Goal: Connect with others: Connect with other users

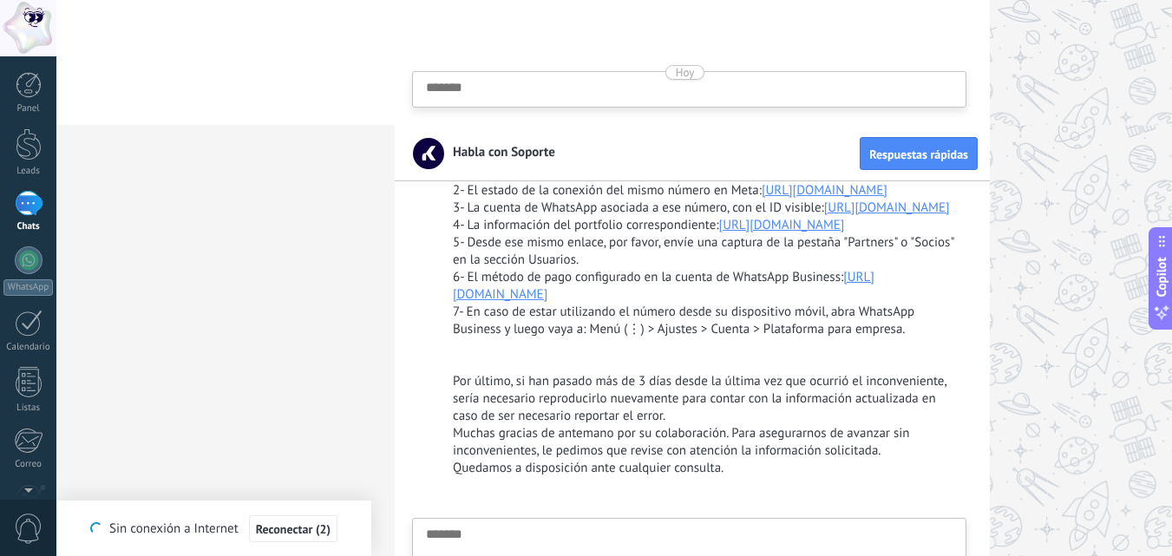
scroll to position [209, 0]
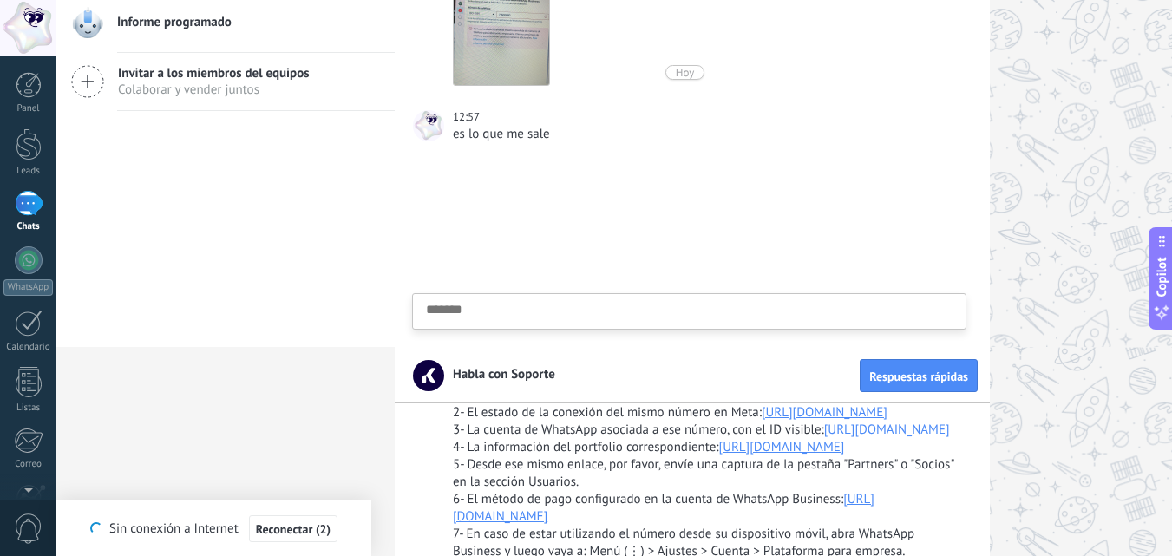
type textarea "*******"
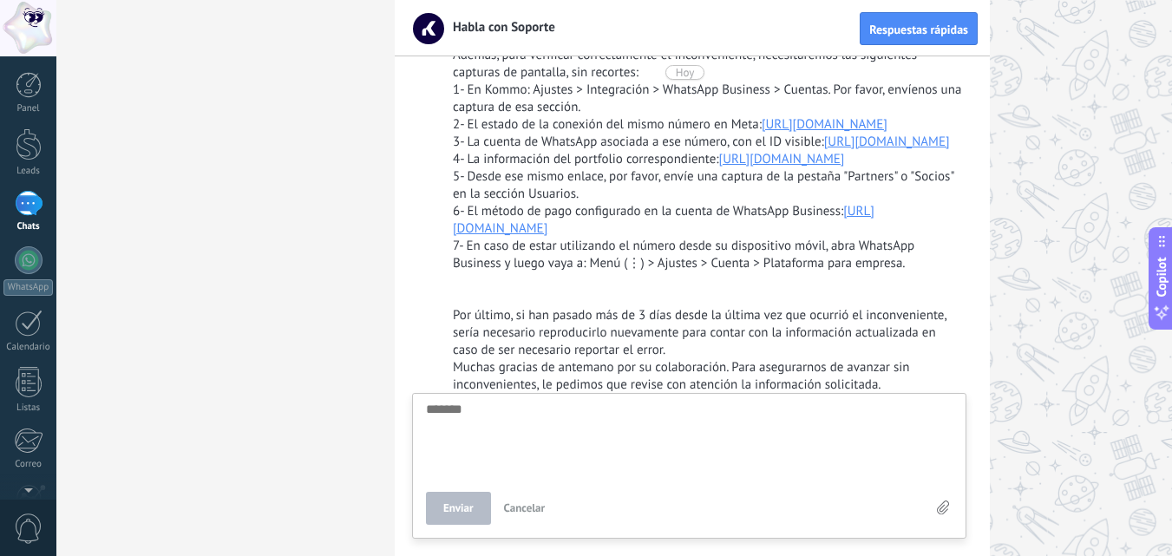
scroll to position [654, 0]
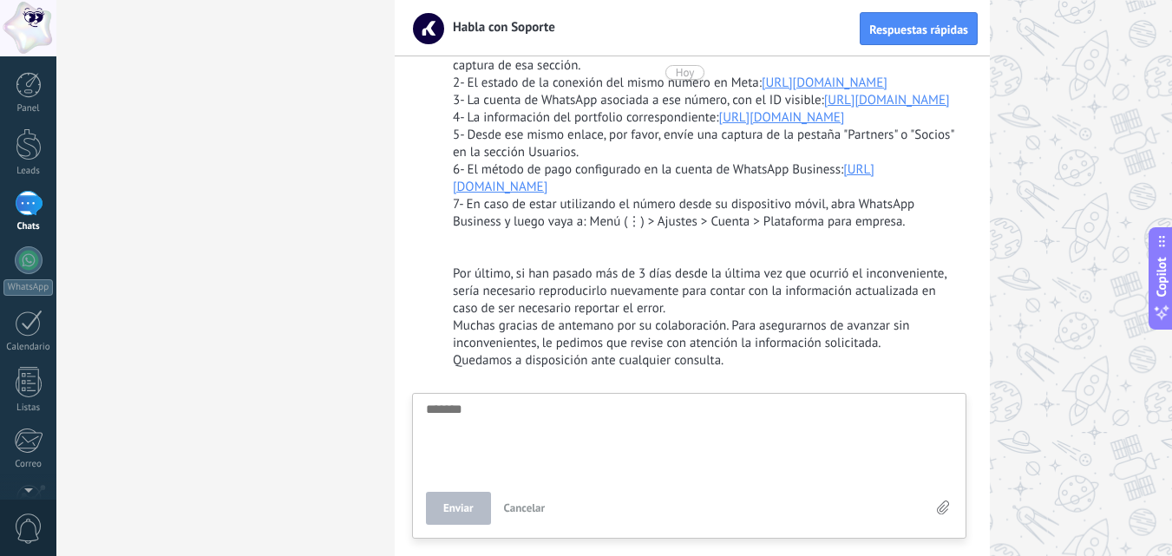
click at [654, 161] on div "5- Desde ese mismo enlace, por favor, envíe una captura de la pestaña "Partners…" at bounding box center [708, 144] width 510 height 35
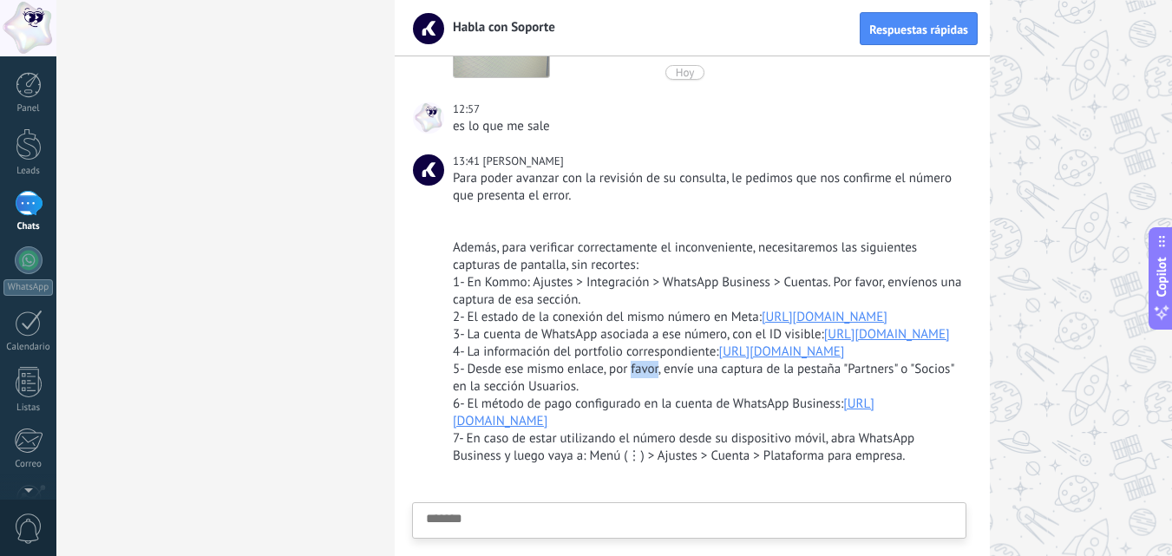
scroll to position [481, 0]
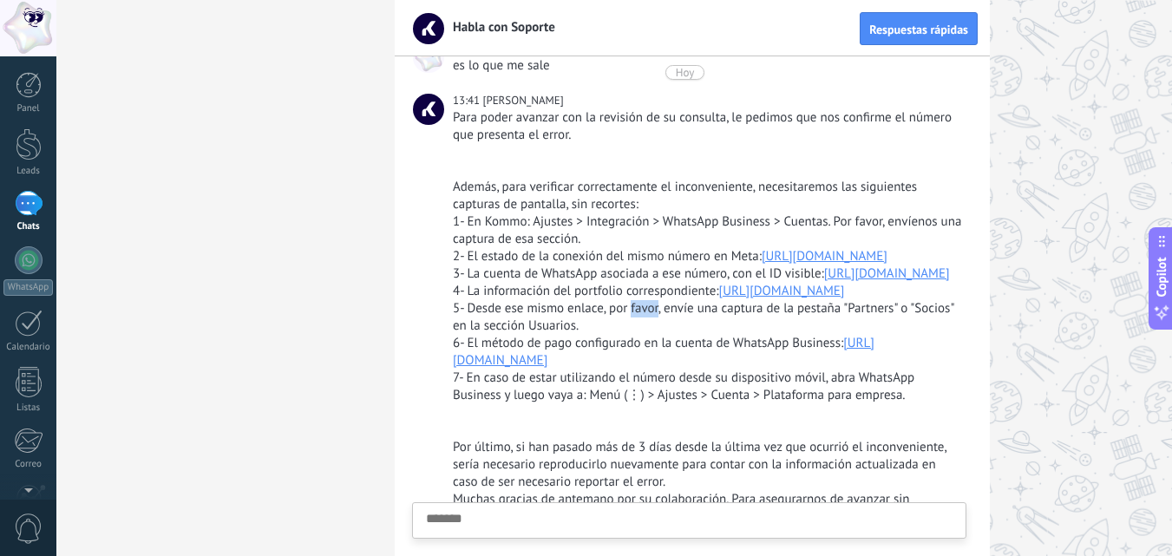
click at [762, 265] on link "[URL][DOMAIN_NAME]" at bounding box center [825, 256] width 126 height 16
click at [824, 282] on link "[URL][DOMAIN_NAME]" at bounding box center [887, 273] width 126 height 16
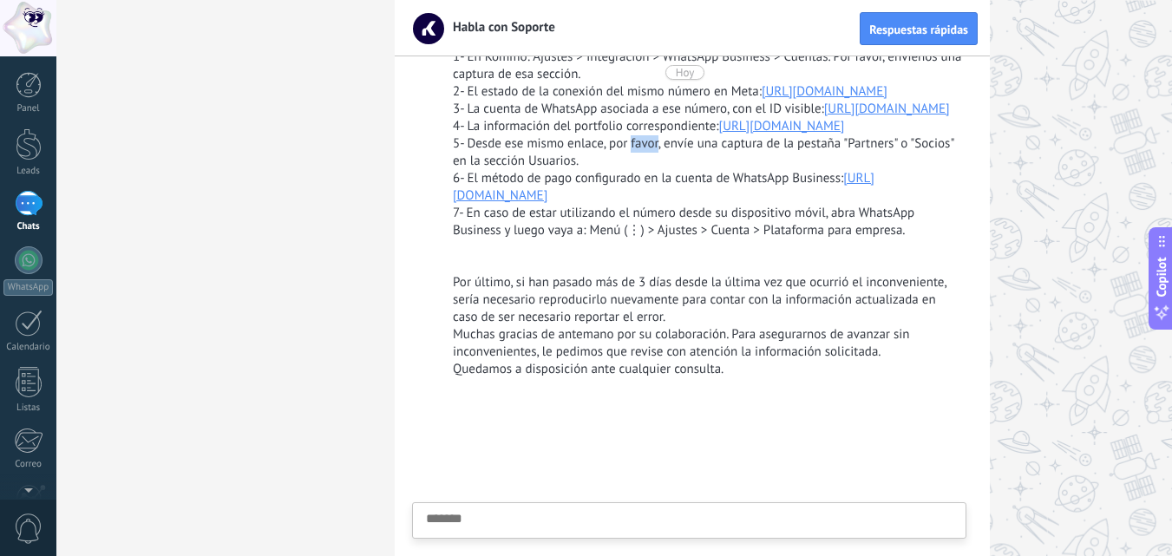
scroll to position [741, 0]
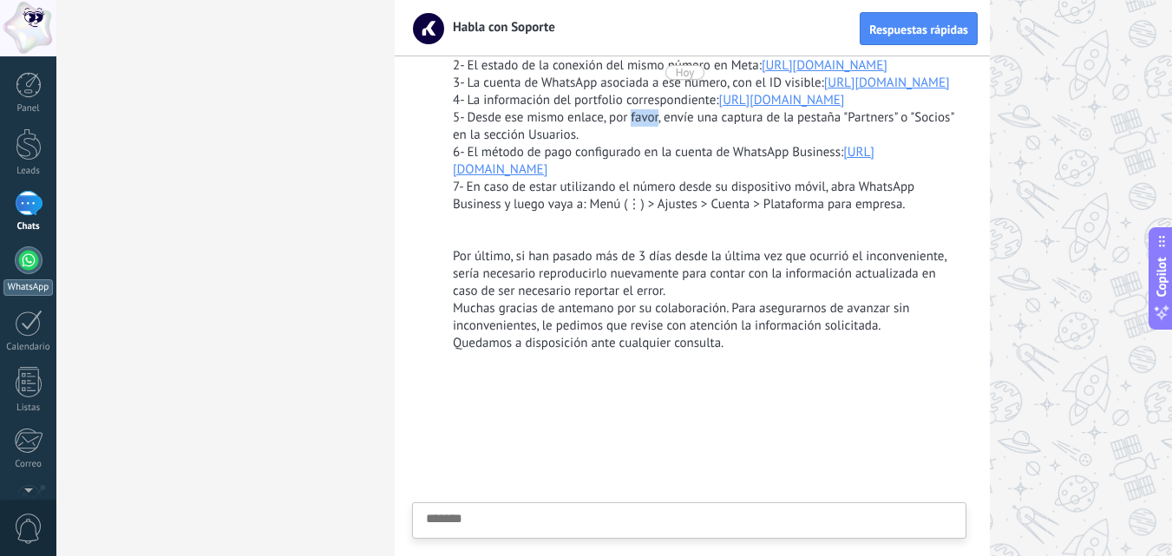
click at [14, 257] on link "WhatsApp" at bounding box center [28, 270] width 56 height 49
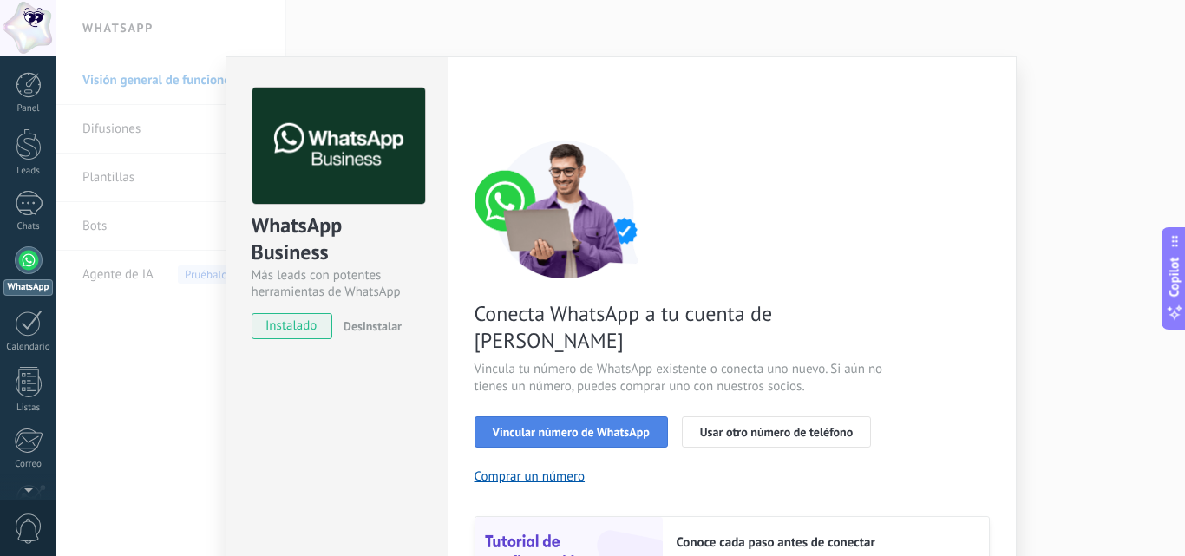
click at [533, 426] on span "Vincular número de WhatsApp" at bounding box center [571, 432] width 157 height 12
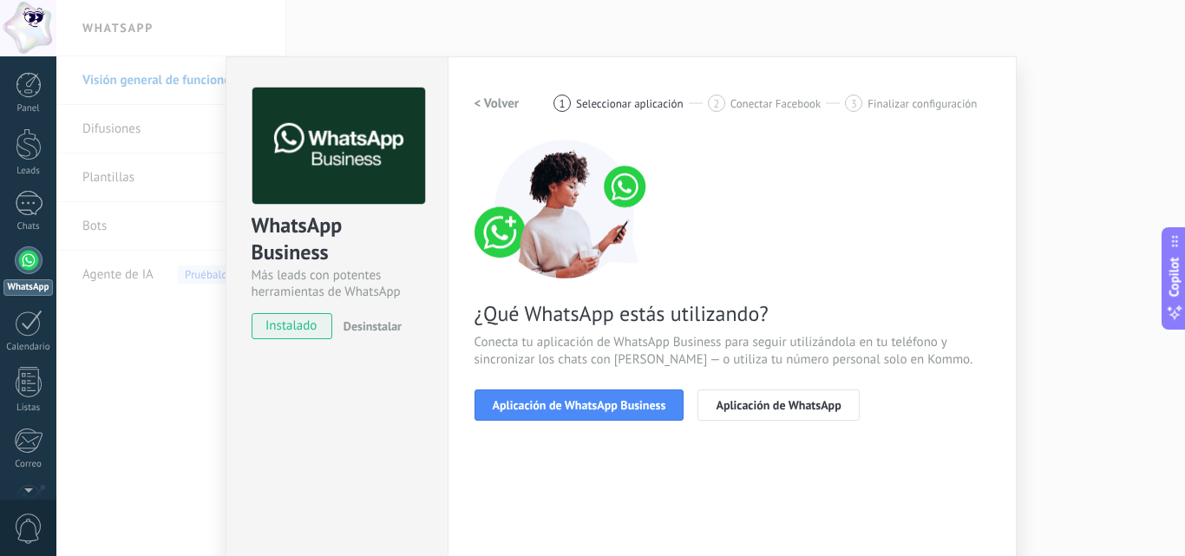
click at [533, 402] on span "Aplicación de WhatsApp Business" at bounding box center [579, 405] width 173 height 12
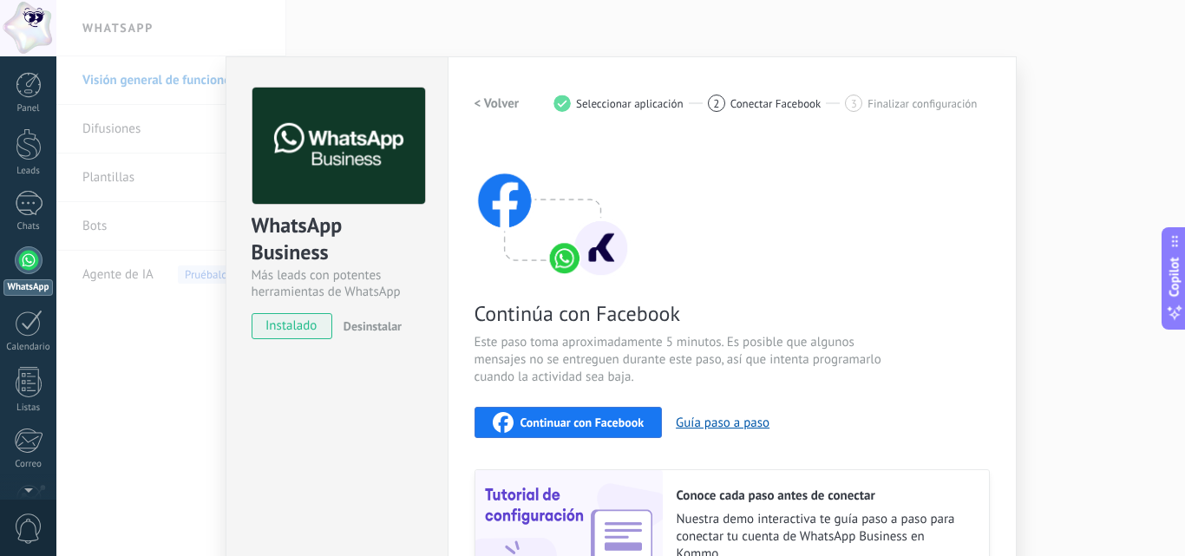
click at [533, 402] on div "Continúa con Facebook Este paso toma aproximadamente 5 minutos. Es posible que …" at bounding box center [731, 374] width 515 height 468
click at [535, 413] on div "Continuar con Facebook" at bounding box center [569, 422] width 152 height 21
